Goal: Navigation & Orientation: Find specific page/section

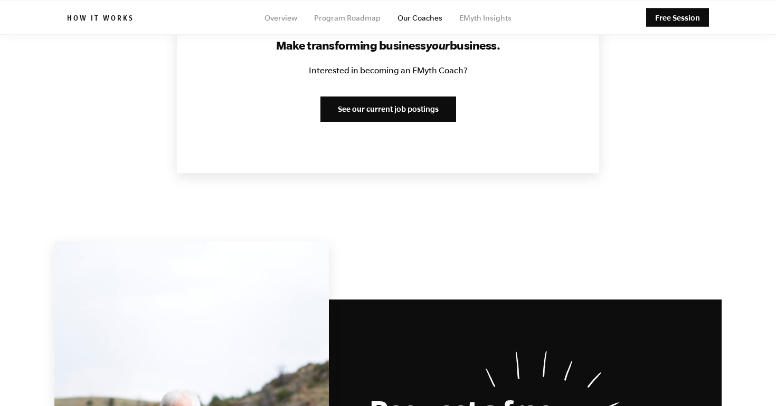
scroll to position [1344, 0]
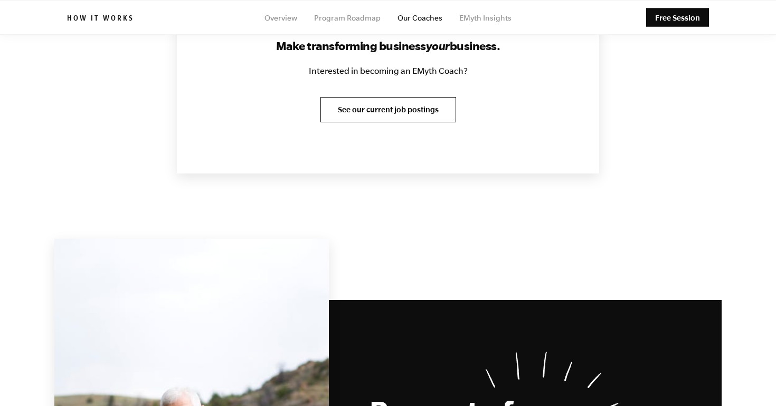
click at [365, 105] on link "See our current job postings" at bounding box center [388, 109] width 136 height 25
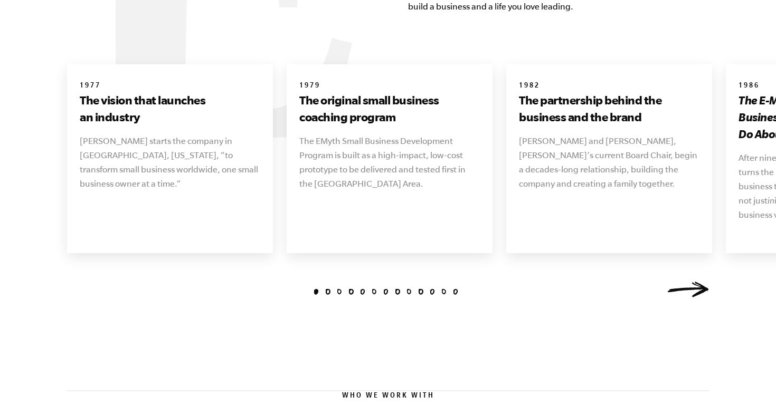
scroll to position [1229, 0]
click at [696, 281] on link "Next" at bounding box center [688, 289] width 42 height 16
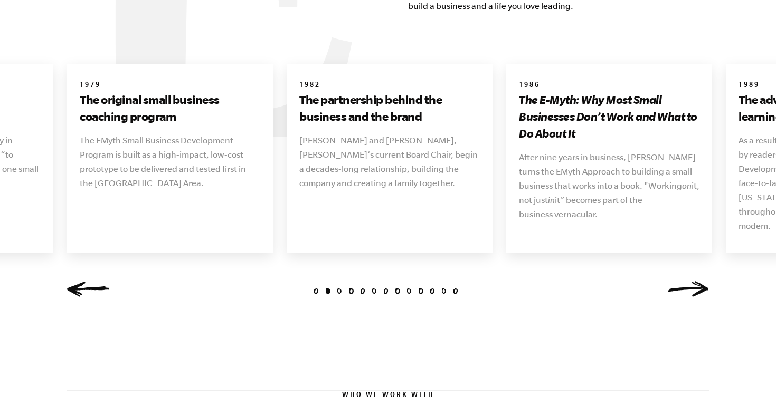
click at [696, 281] on link "Next" at bounding box center [688, 289] width 42 height 16
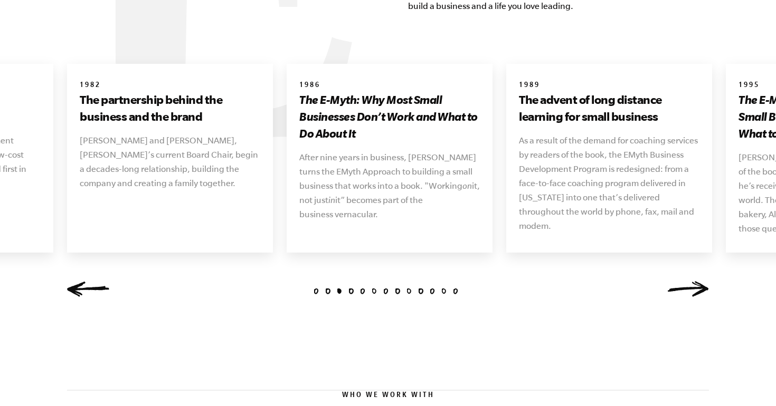
click at [696, 281] on link "Next" at bounding box center [688, 289] width 42 height 16
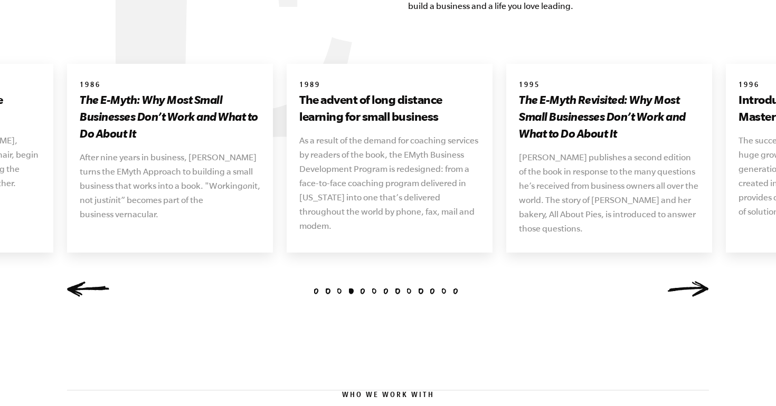
click at [696, 281] on link "Next" at bounding box center [688, 289] width 42 height 16
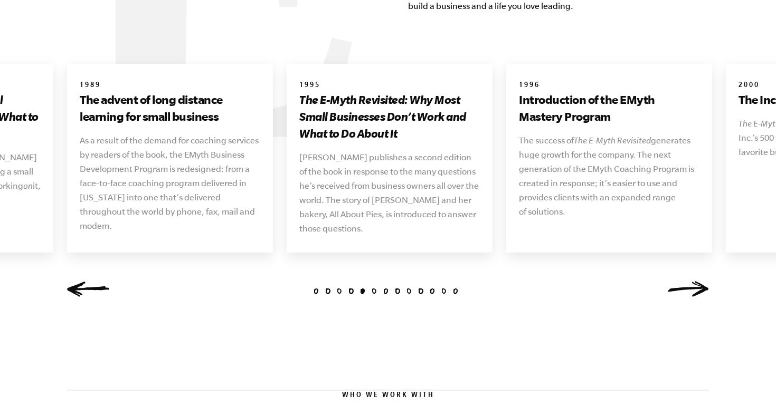
click at [699, 281] on link "Next" at bounding box center [688, 289] width 42 height 16
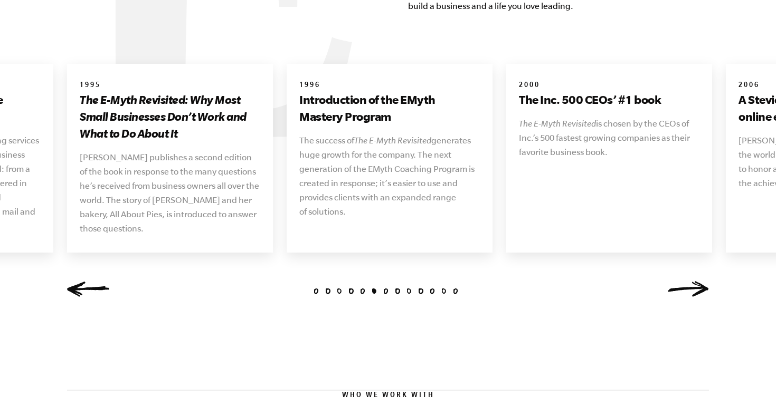
click at [699, 281] on link "Next" at bounding box center [688, 289] width 42 height 16
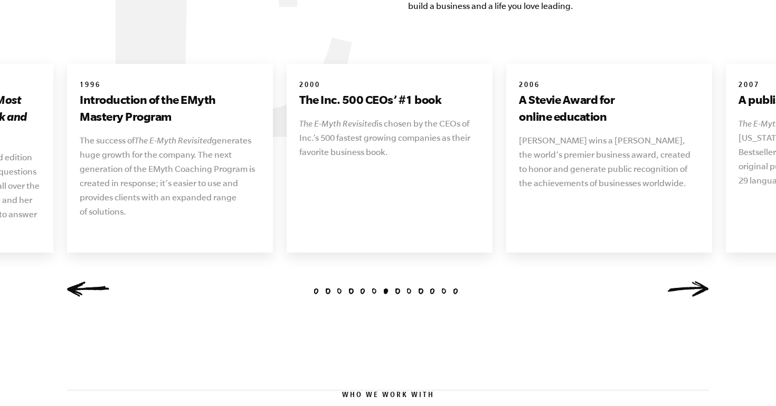
click at [699, 281] on link "Next" at bounding box center [688, 289] width 42 height 16
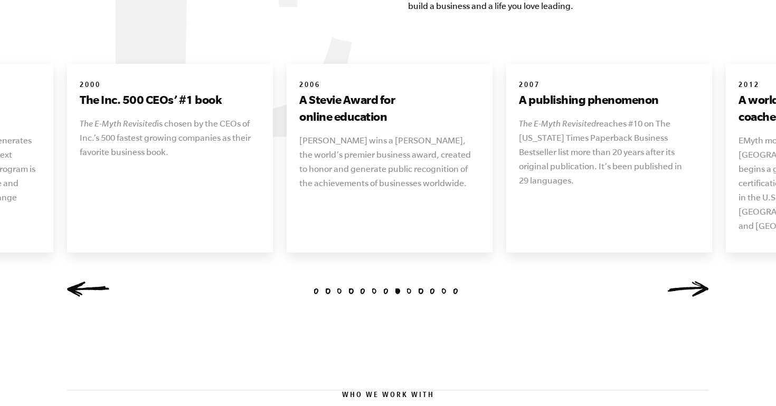
click at [699, 281] on link "Next" at bounding box center [688, 289] width 42 height 16
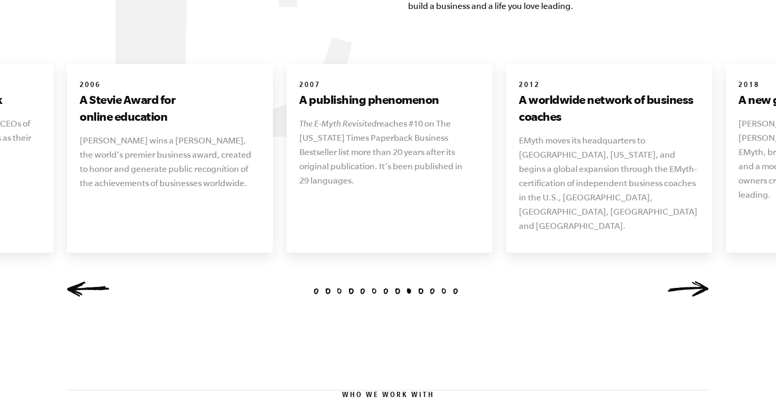
click at [699, 281] on link "Next" at bounding box center [688, 289] width 42 height 16
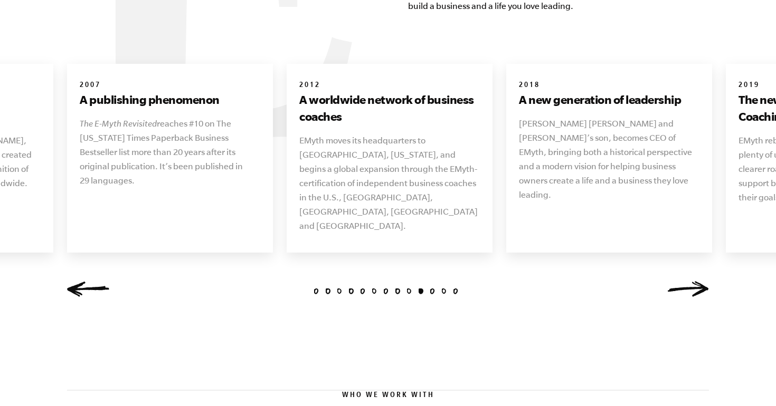
click at [699, 281] on link "Next" at bounding box center [688, 289] width 42 height 16
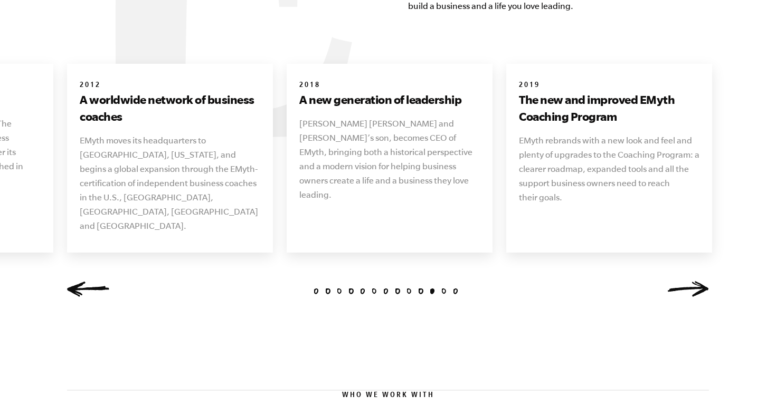
click at [698, 281] on link "Next" at bounding box center [688, 289] width 42 height 16
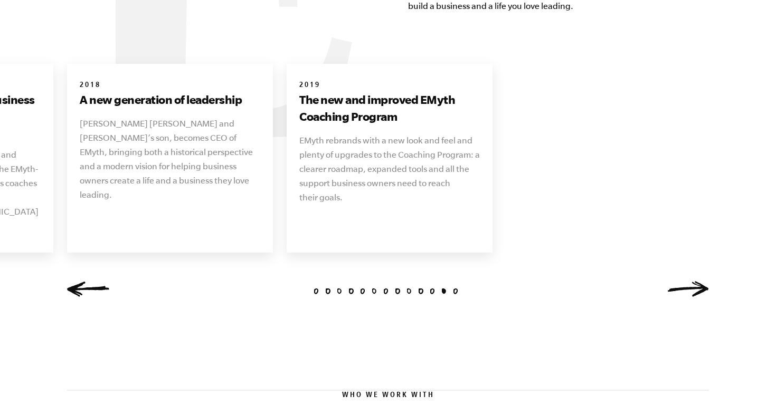
click at [698, 281] on link "Next" at bounding box center [688, 289] width 42 height 16
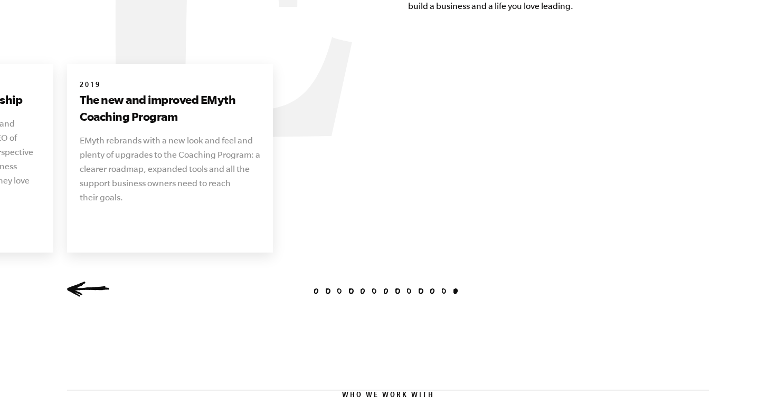
click at [698, 271] on div "1 2 3 4 5 6 7 8 9 10 11 12 13 1977 The vision that launches an industry Michael…" at bounding box center [387, 185] width 667 height 242
click at [77, 281] on link "Previous" at bounding box center [88, 289] width 42 height 16
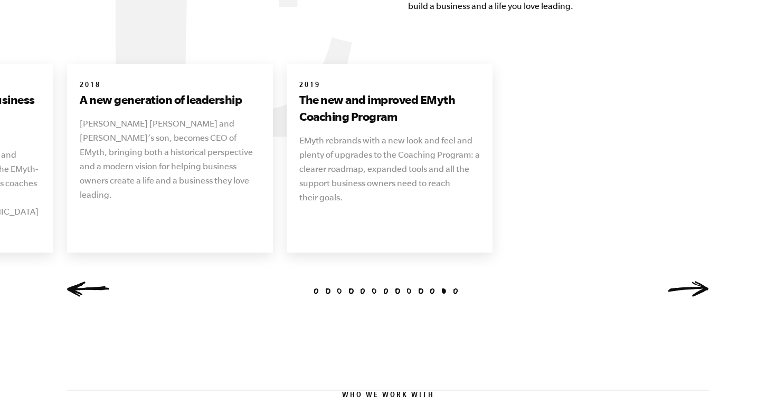
click at [77, 281] on link "Previous" at bounding box center [88, 289] width 42 height 16
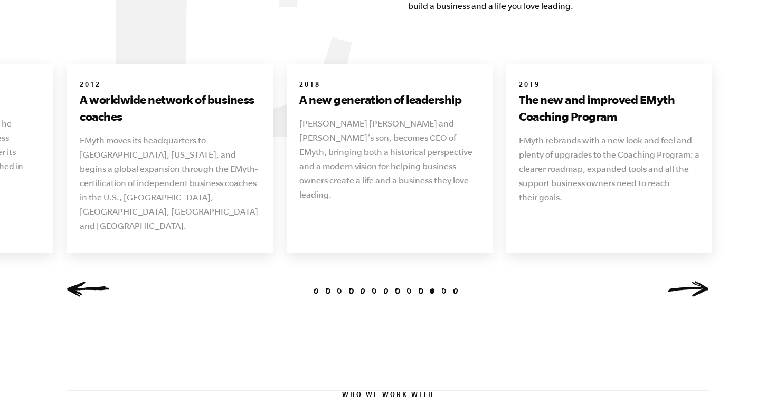
click at [77, 281] on link "Previous" at bounding box center [88, 289] width 42 height 16
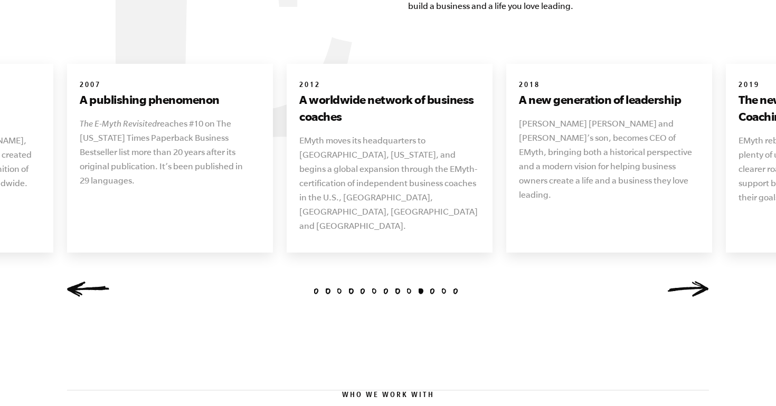
click at [77, 281] on link "Previous" at bounding box center [88, 289] width 42 height 16
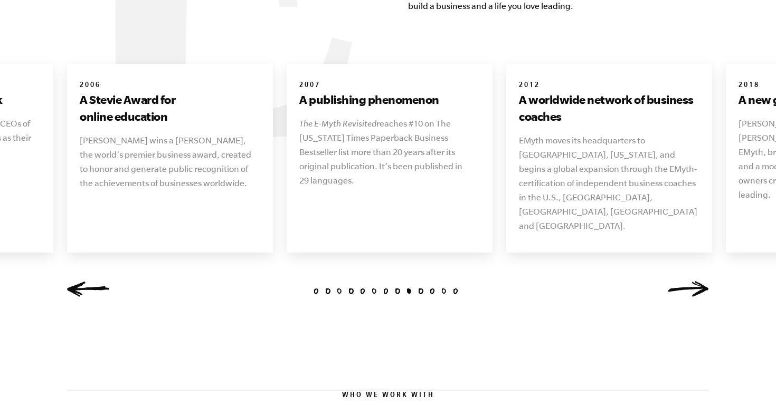
click at [77, 281] on link "Previous" at bounding box center [88, 289] width 42 height 16
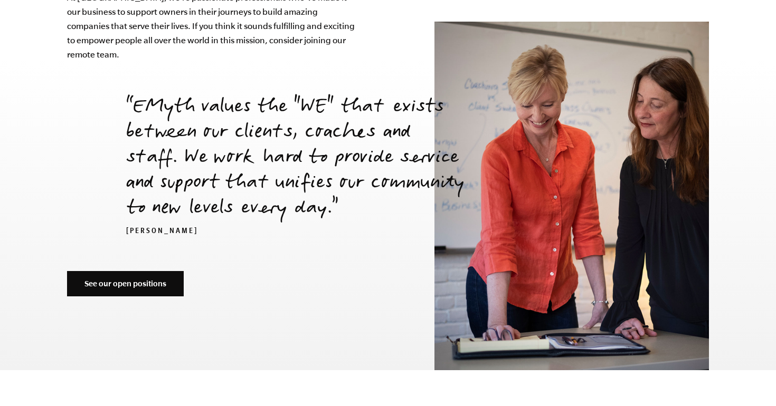
scroll to position [3591, 0]
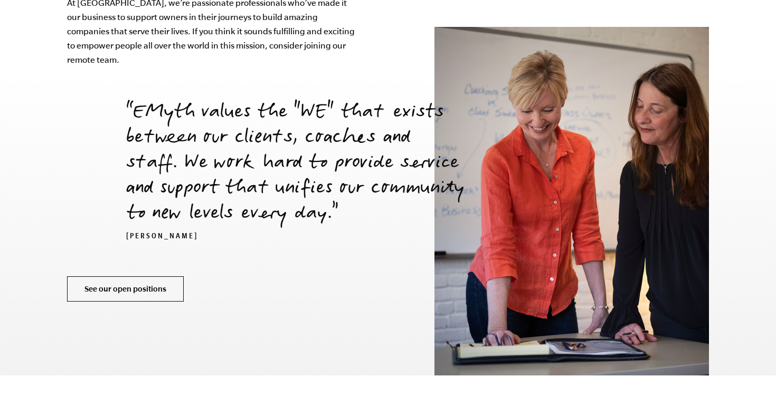
click at [122, 277] on link "See our open positions" at bounding box center [125, 289] width 117 height 25
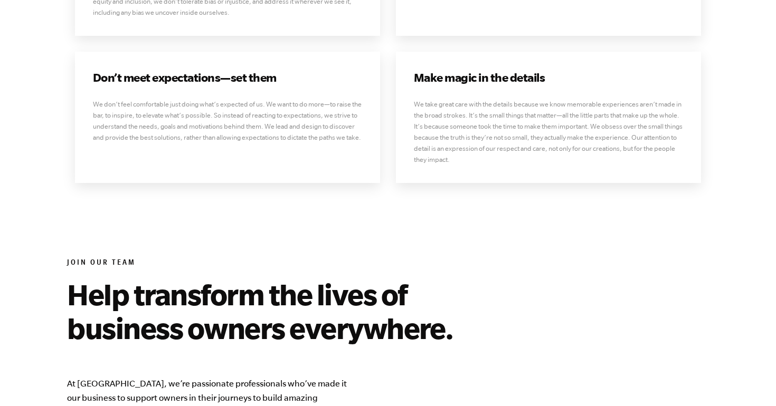
scroll to position [3196, 0]
